Goal: Transaction & Acquisition: Subscribe to service/newsletter

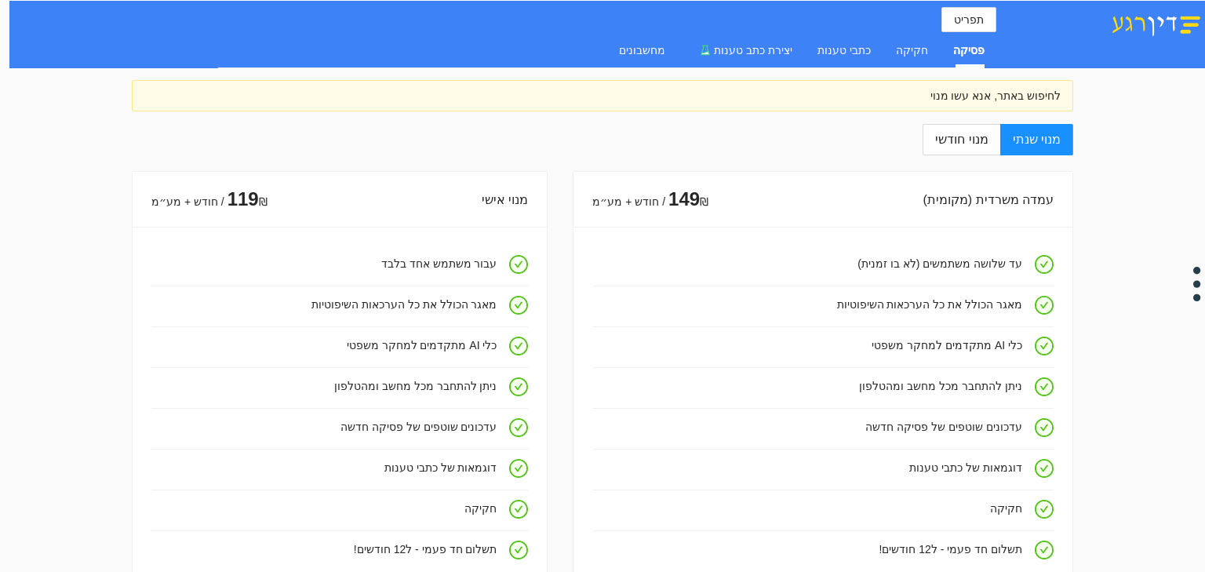
click at [877, 85] on div "לחיפוש באתר, אנא עשו מנוי" at bounding box center [602, 95] width 941 height 31
click at [934, 105] on div "לחיפוש באתר, אנא עשו מנוי" at bounding box center [602, 95] width 941 height 31
click at [945, 89] on div "לחיפוש באתר, אנא עשו מנוי" at bounding box center [602, 95] width 916 height 17
click at [910, 41] on div "חקיקה" at bounding box center [912, 50] width 32 height 36
click at [842, 56] on div "כתבי טענות" at bounding box center [844, 50] width 53 height 17
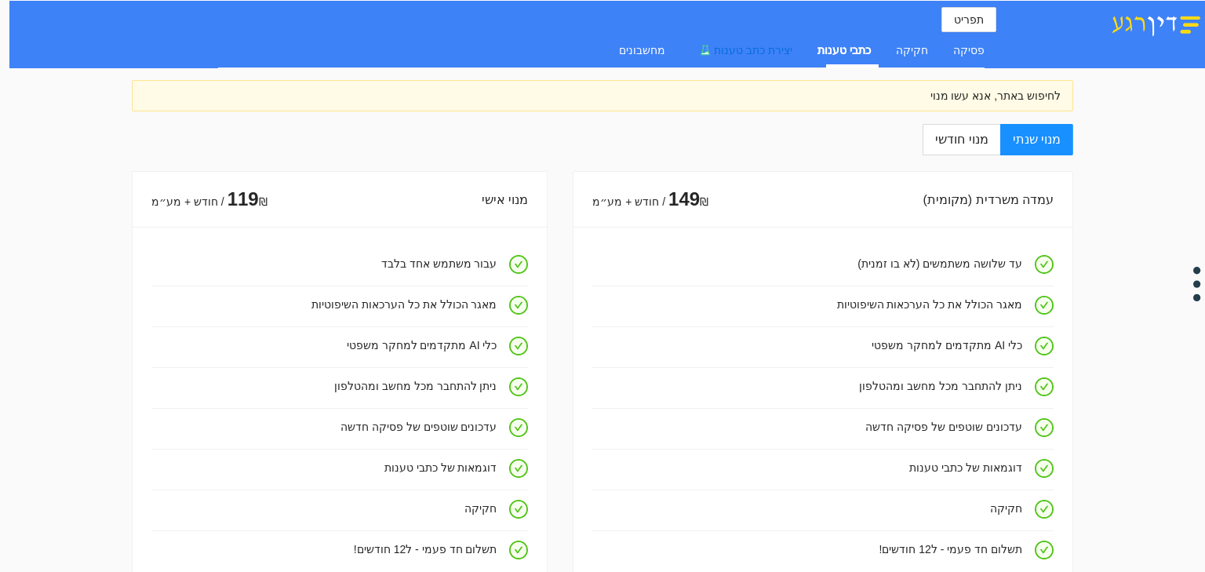
click at [725, 57] on div "יצירת כתב טענות" at bounding box center [741, 50] width 102 height 17
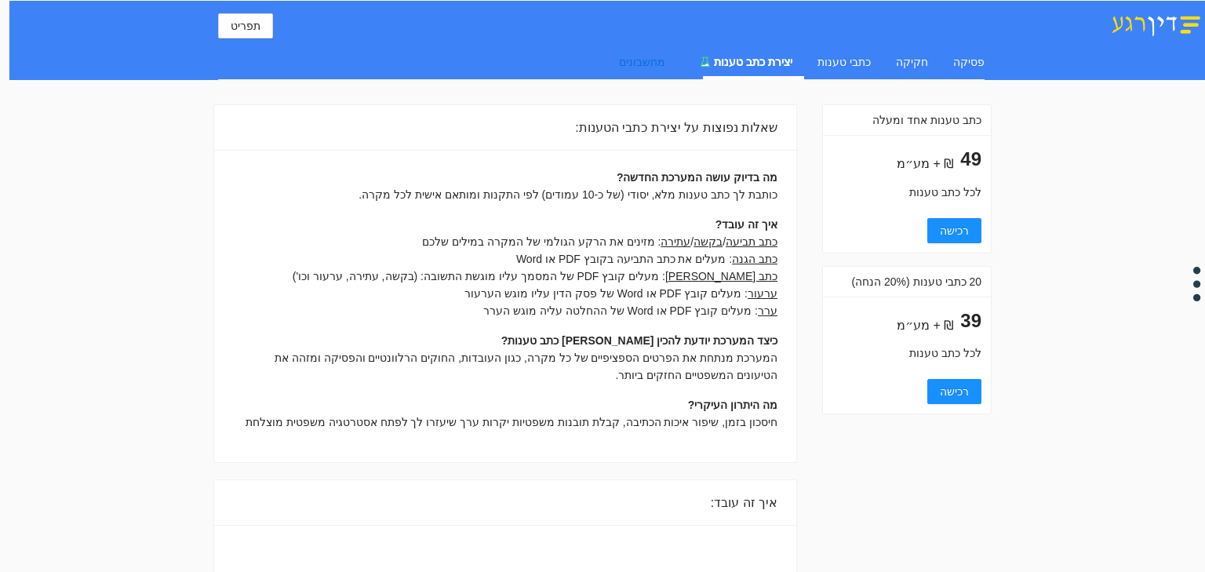
click at [665, 67] on div "מחשבונים" at bounding box center [642, 61] width 46 height 17
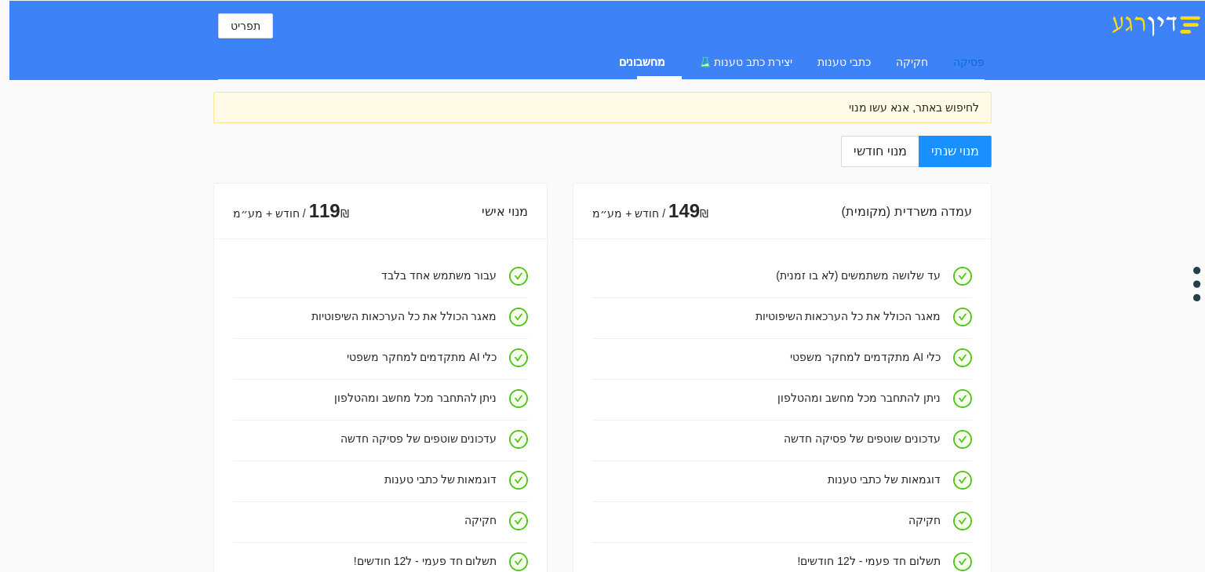
click at [970, 66] on div "פסיקה" at bounding box center [968, 61] width 31 height 17
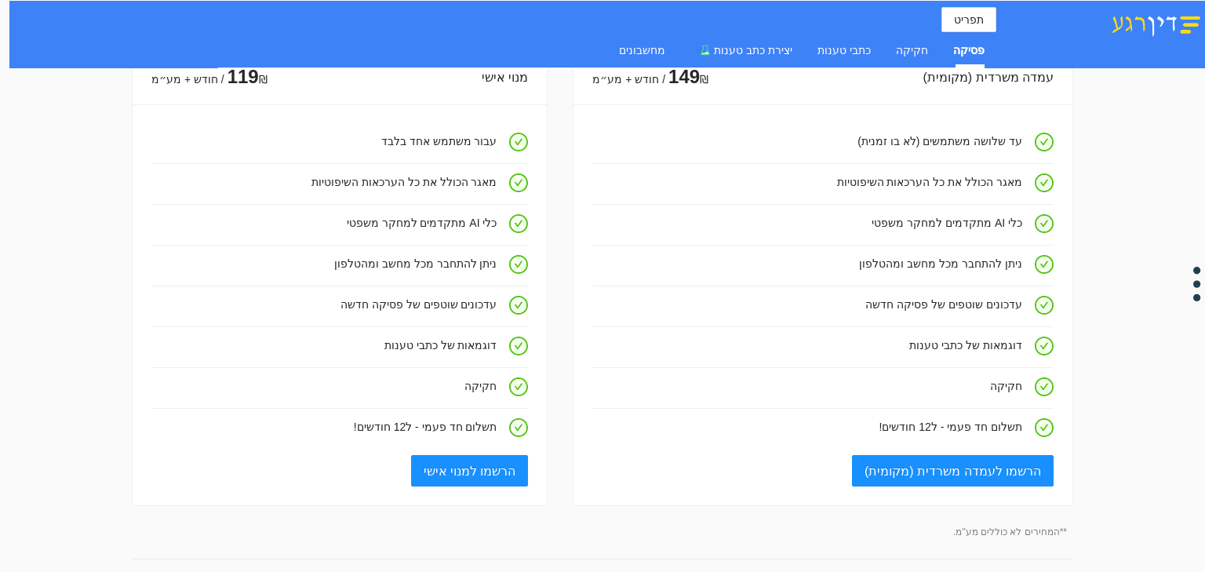
scroll to position [377, 0]
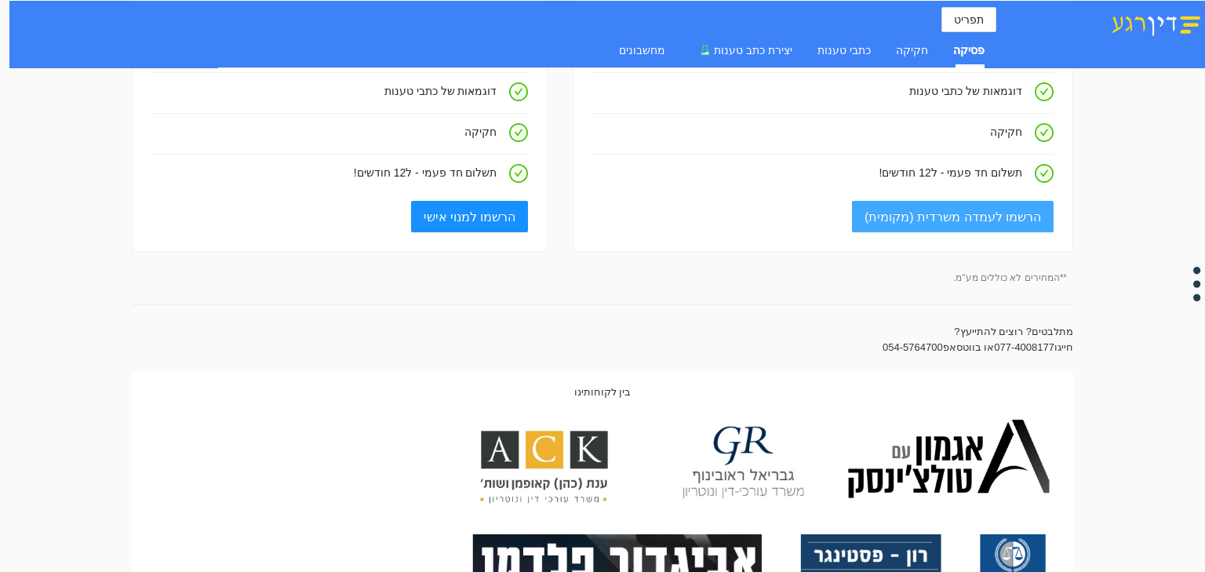
click at [922, 220] on span "הרשמו לעמדה משרדית (מקומית)" at bounding box center [953, 217] width 177 height 20
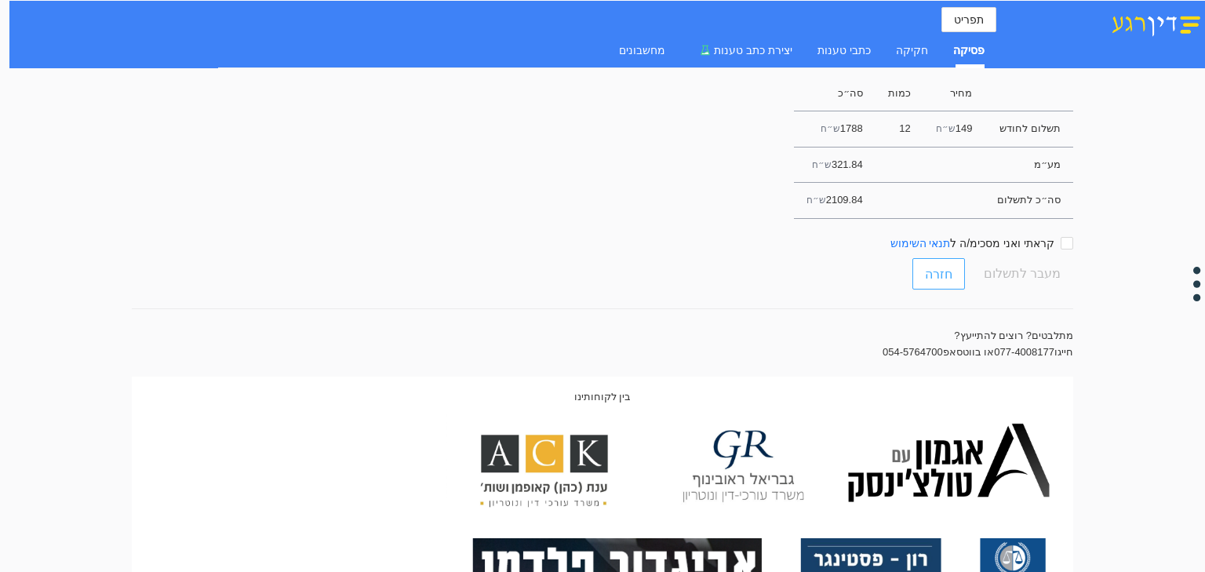
scroll to position [0, 0]
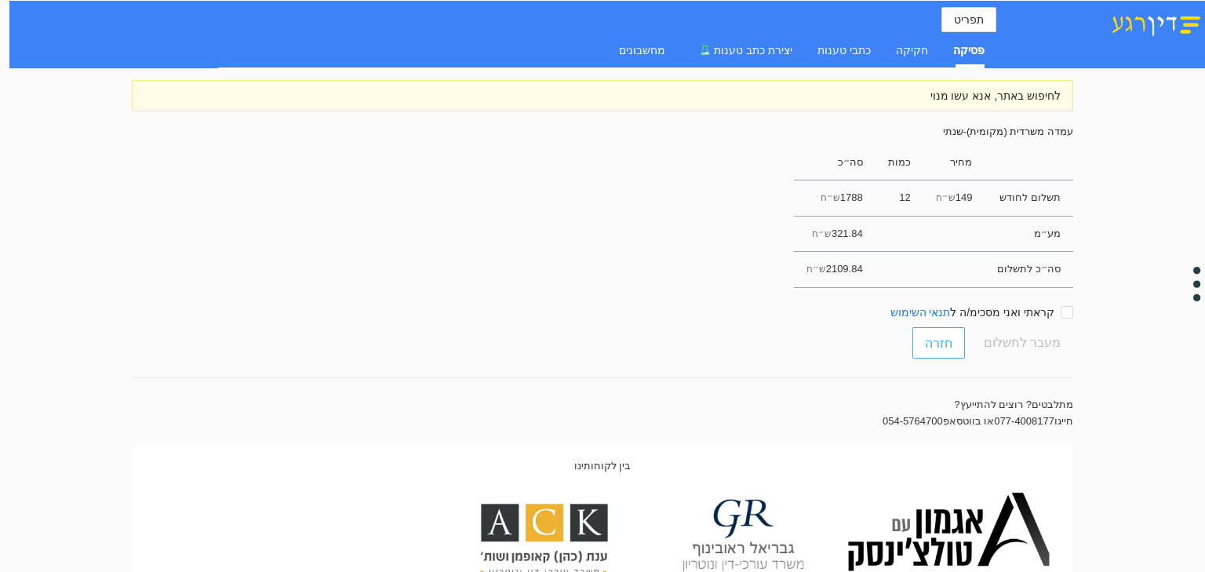
click at [952, 340] on span "חזרה" at bounding box center [938, 343] width 27 height 20
